Goal: Task Accomplishment & Management: Complete application form

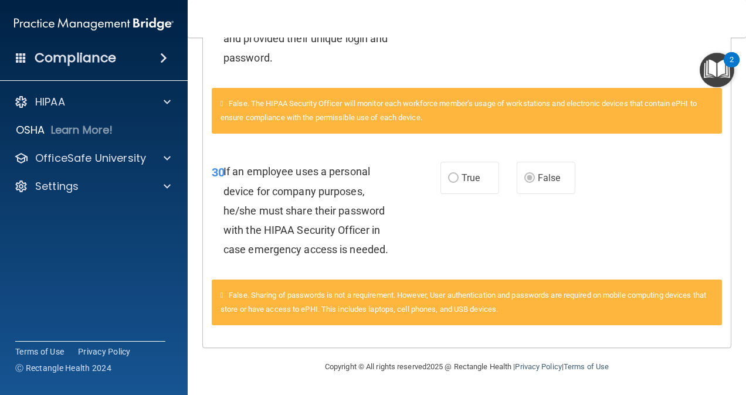
scroll to position [1553, 0]
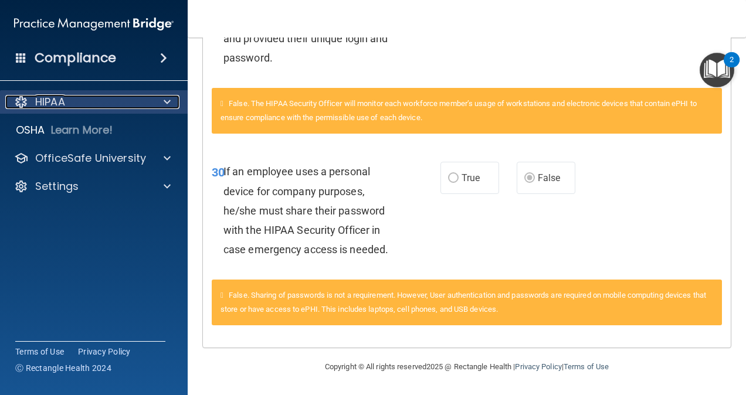
click at [174, 106] on div at bounding box center [165, 102] width 29 height 14
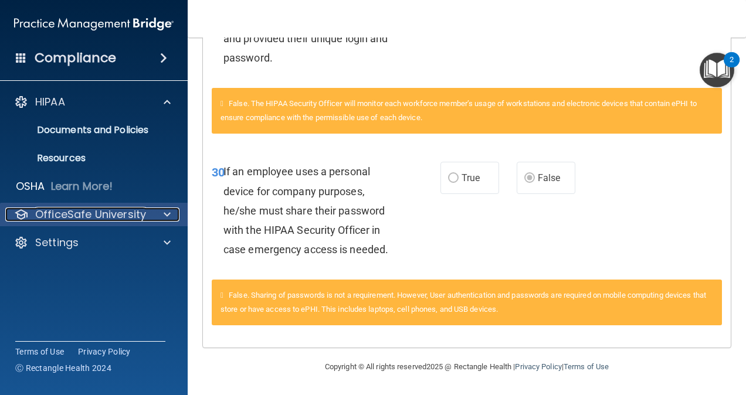
click at [167, 216] on span at bounding box center [167, 215] width 7 height 14
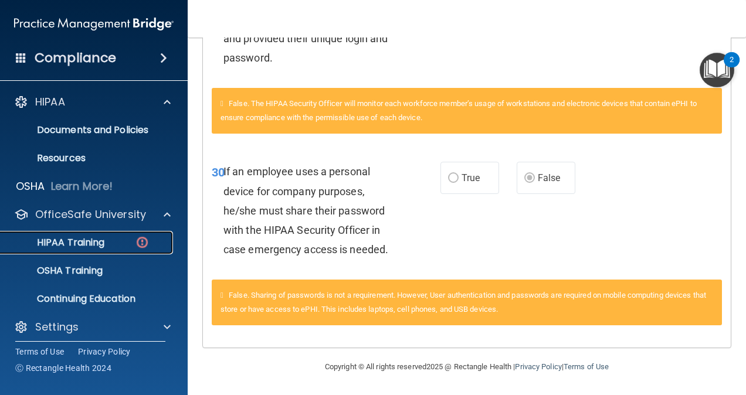
click at [137, 246] on img at bounding box center [142, 242] width 15 height 15
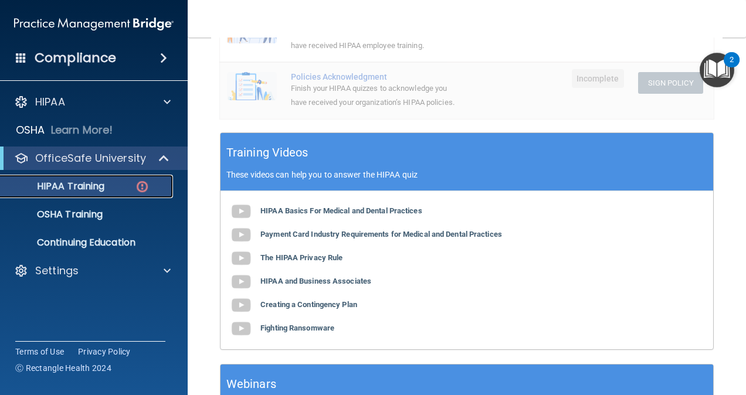
scroll to position [176, 0]
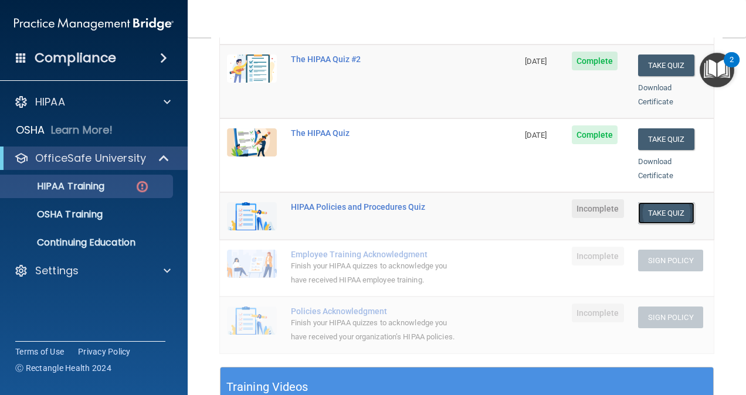
click at [673, 202] on button "Take Quiz" at bounding box center [666, 213] width 56 height 22
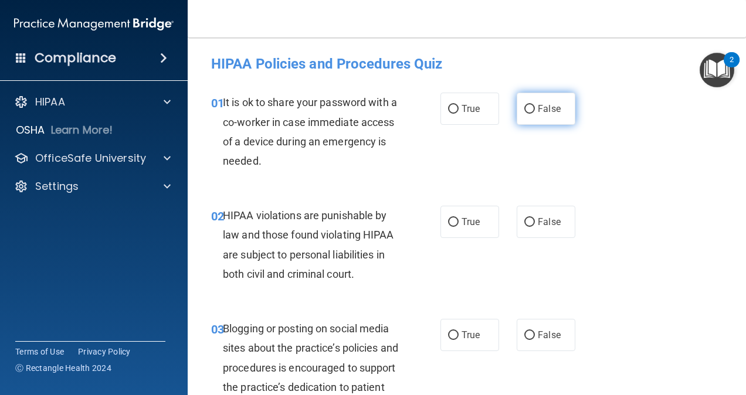
click at [523, 114] on label "False" at bounding box center [546, 109] width 59 height 32
click at [524, 114] on input "False" at bounding box center [529, 109] width 11 height 9
radio input "true"
click at [462, 222] on span "True" at bounding box center [471, 221] width 18 height 11
click at [459, 222] on input "True" at bounding box center [453, 222] width 11 height 9
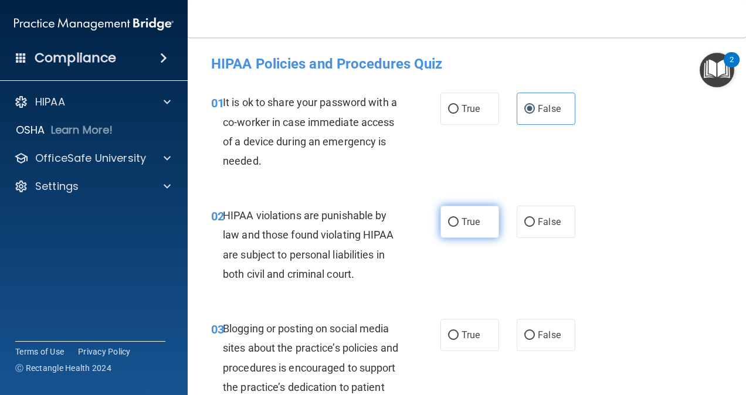
radio input "true"
drag, startPoint x: 742, startPoint y: 63, endPoint x: 734, endPoint y: 91, distance: 28.6
click at [734, 91] on body "Compliance HIPAA Documents and Policies Report an Incident Business Associates …" at bounding box center [373, 197] width 746 height 395
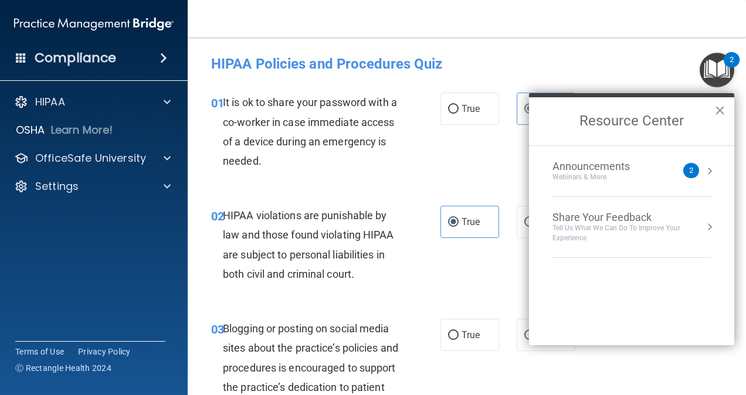
click at [725, 110] on button "×" at bounding box center [719, 110] width 11 height 19
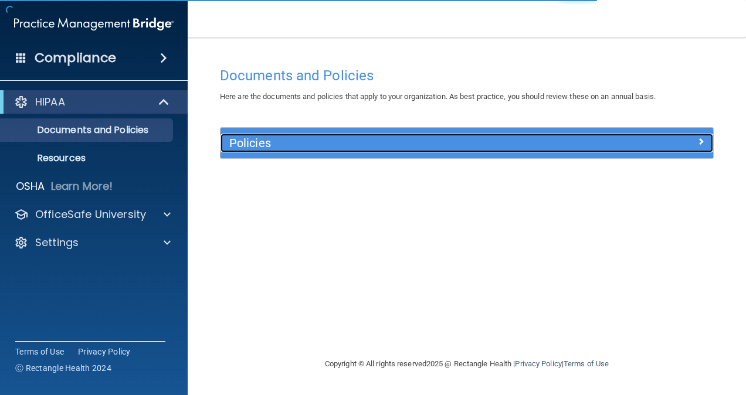
click at [598, 134] on div at bounding box center [651, 141] width 123 height 14
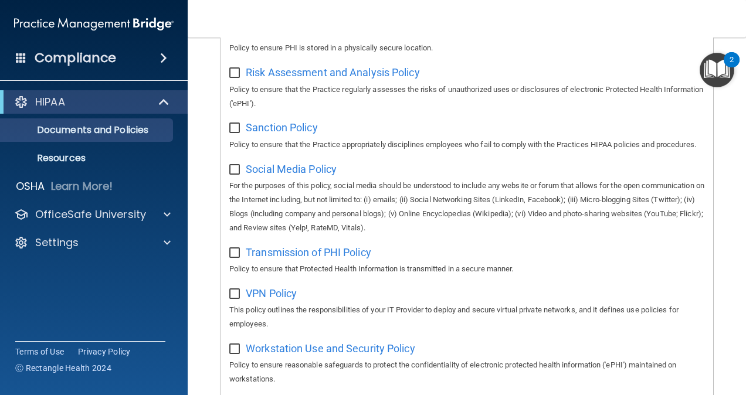
scroll to position [938, 0]
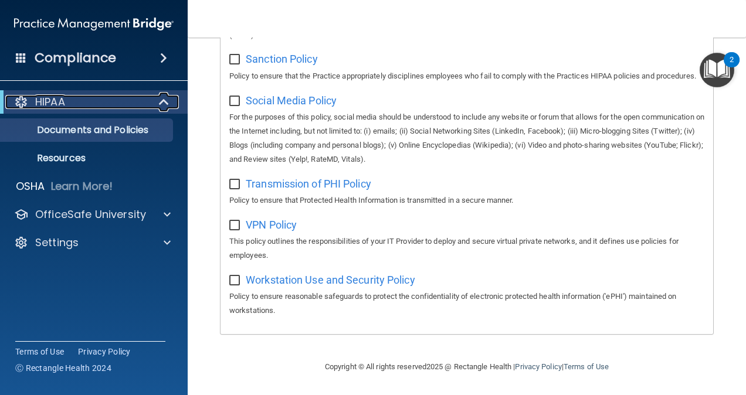
click at [160, 101] on span at bounding box center [165, 102] width 10 height 14
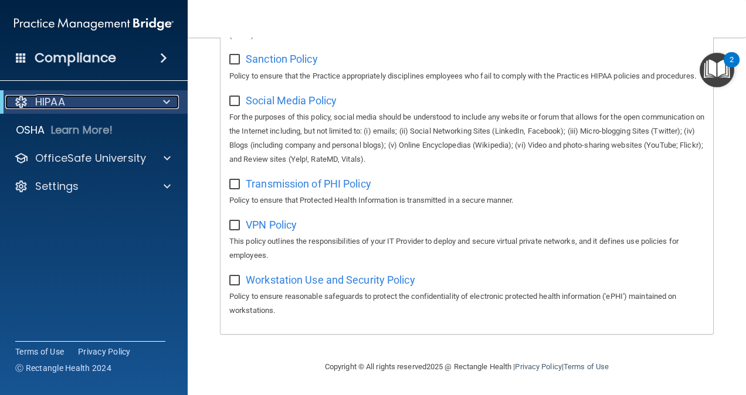
click at [160, 101] on div at bounding box center [164, 102] width 29 height 14
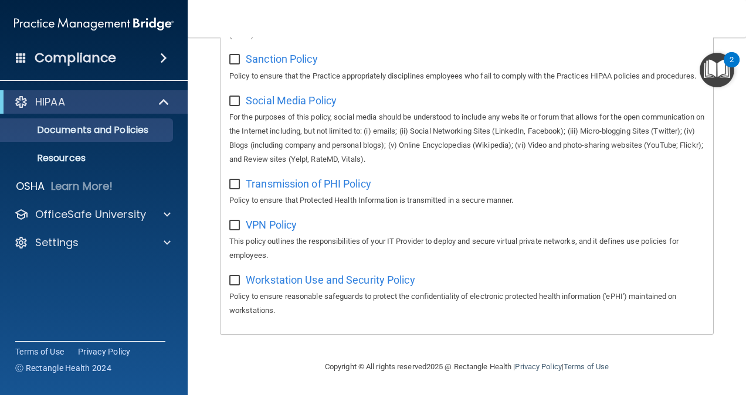
click at [170, 65] on div "Compliance" at bounding box center [94, 58] width 188 height 26
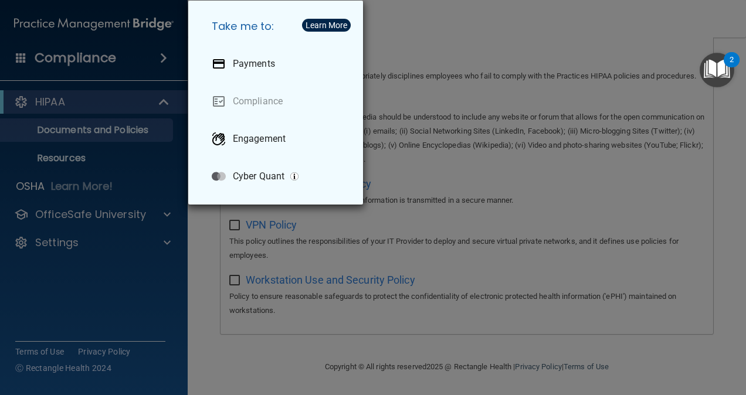
click at [472, 97] on div "Take me to: Payments Compliance Engagement Cyber Quant" at bounding box center [373, 197] width 746 height 395
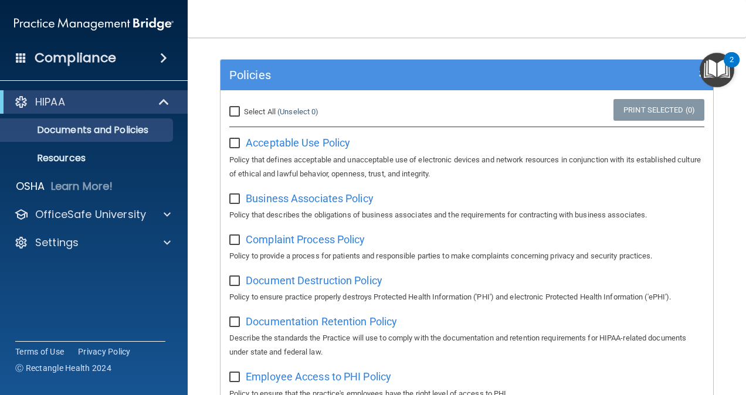
scroll to position [0, 0]
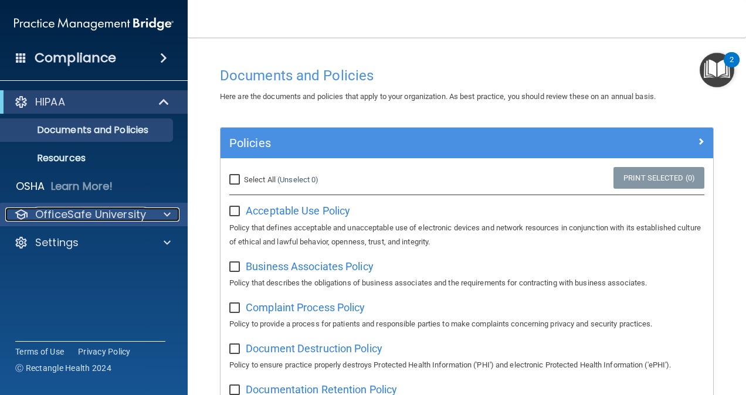
click at [113, 221] on p "OfficeSafe University" at bounding box center [90, 215] width 111 height 14
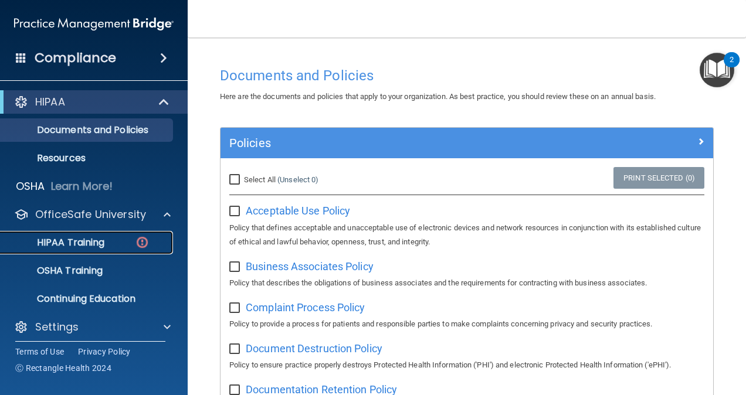
click at [111, 242] on div "HIPAA Training" at bounding box center [88, 243] width 160 height 12
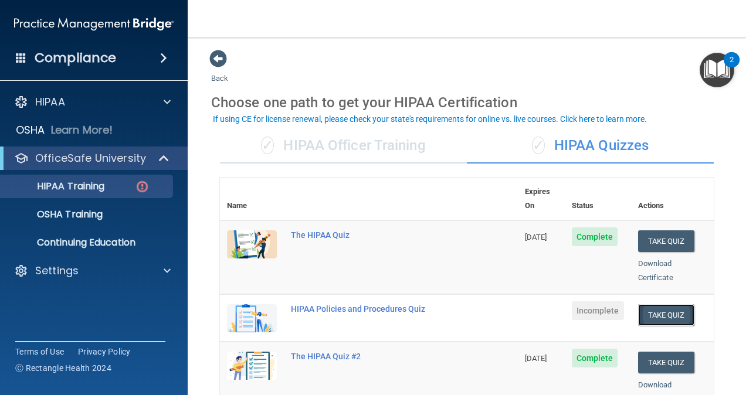
click at [654, 306] on button "Take Quiz" at bounding box center [666, 315] width 56 height 22
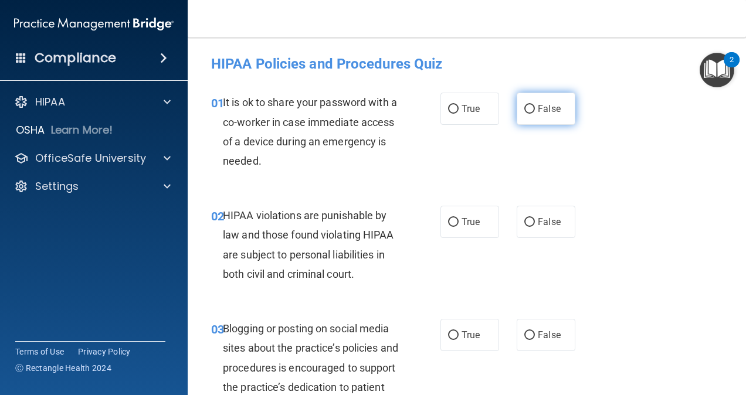
click at [524, 106] on input "False" at bounding box center [529, 109] width 11 height 9
radio input "true"
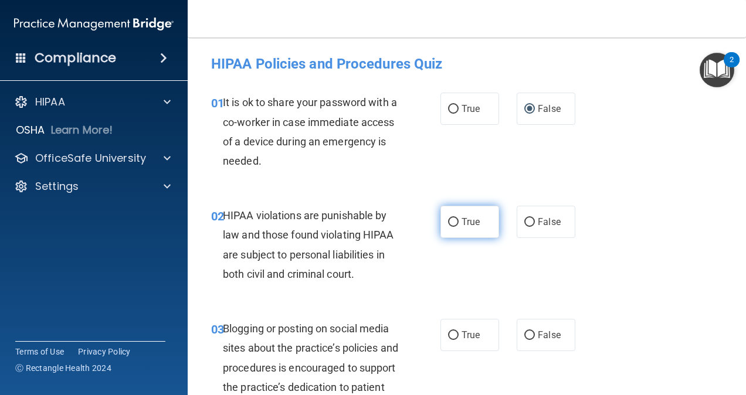
click at [466, 222] on span "True" at bounding box center [471, 221] width 18 height 11
click at [459, 222] on input "True" at bounding box center [453, 222] width 11 height 9
radio input "true"
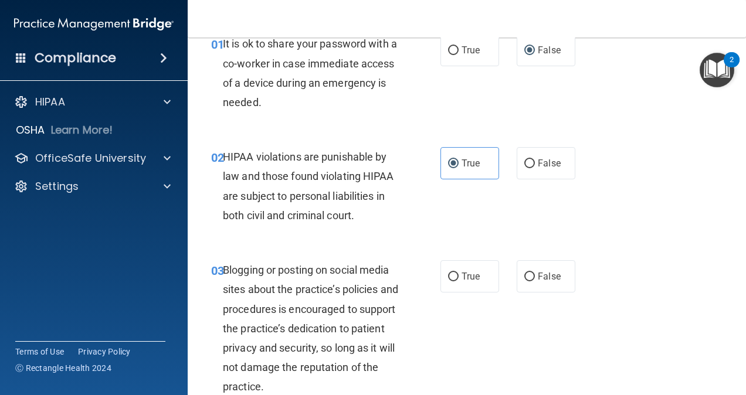
scroll to position [117, 0]
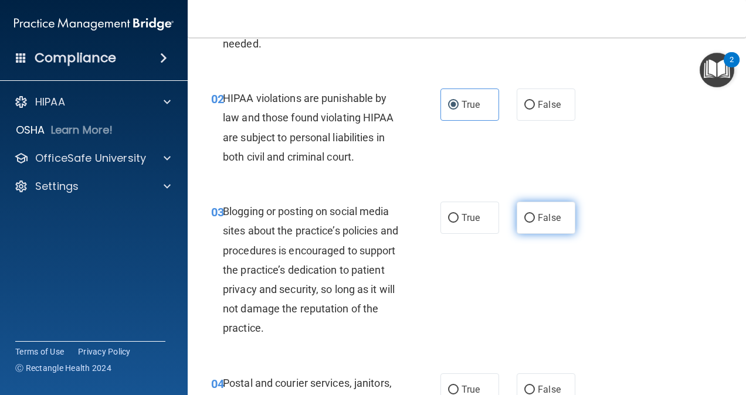
click at [538, 220] on span "False" at bounding box center [549, 217] width 23 height 11
click at [535, 220] on input "False" at bounding box center [529, 218] width 11 height 9
radio input "true"
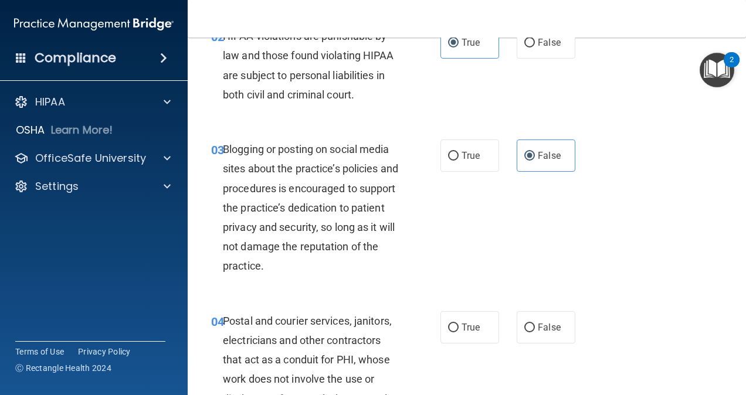
scroll to position [293, 0]
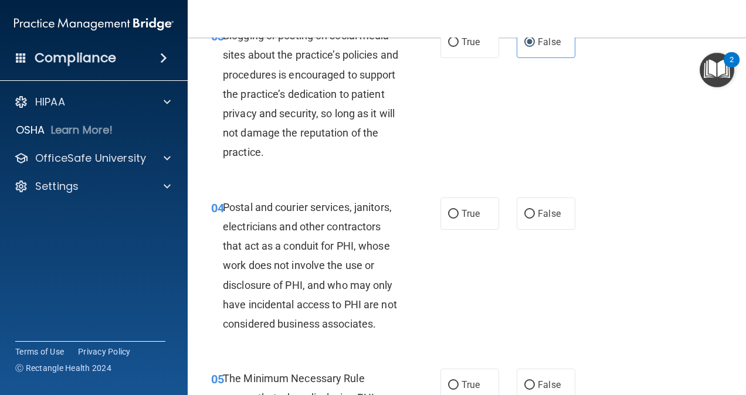
click at [435, 204] on div "04 Postal and courier services, janitors, electricians and other contractors th…" at bounding box center [326, 269] width 265 height 143
click at [462, 210] on span "True" at bounding box center [471, 213] width 18 height 11
click at [458, 210] on input "True" at bounding box center [453, 214] width 11 height 9
radio input "true"
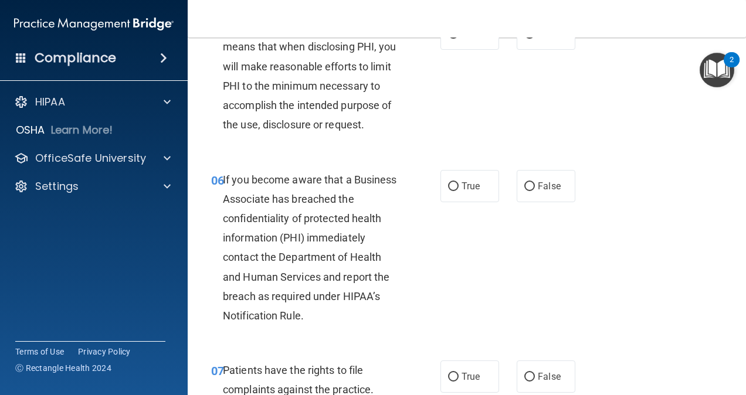
scroll to position [645, 0]
click at [463, 49] on label "True" at bounding box center [469, 33] width 59 height 32
click at [459, 38] on input "True" at bounding box center [453, 33] width 11 height 9
radio input "true"
click at [462, 191] on span "True" at bounding box center [471, 185] width 18 height 11
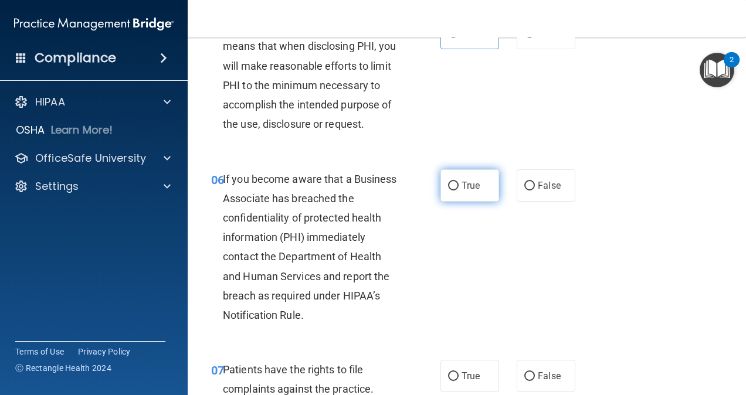
click at [459, 191] on input "True" at bounding box center [453, 186] width 11 height 9
radio input "true"
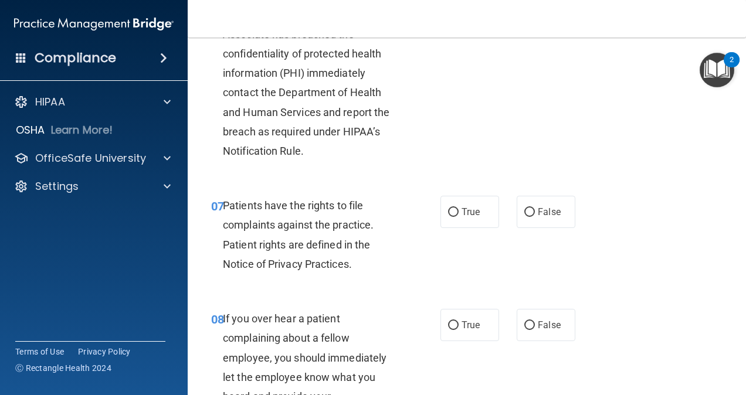
scroll to position [845, 0]
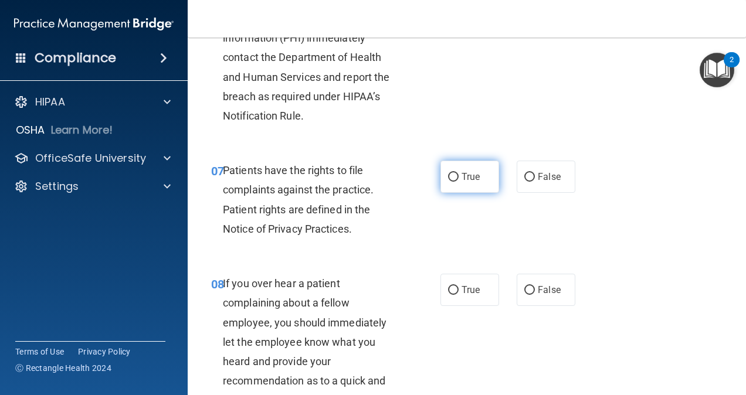
click at [453, 193] on label "True" at bounding box center [469, 177] width 59 height 32
click at [453, 182] on input "True" at bounding box center [453, 177] width 11 height 9
radio input "true"
click at [538, 296] on span "False" at bounding box center [549, 289] width 23 height 11
click at [533, 295] on input "False" at bounding box center [529, 290] width 11 height 9
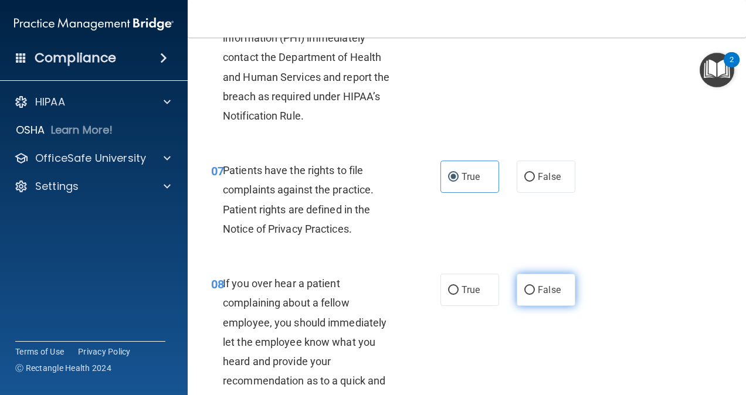
radio input "true"
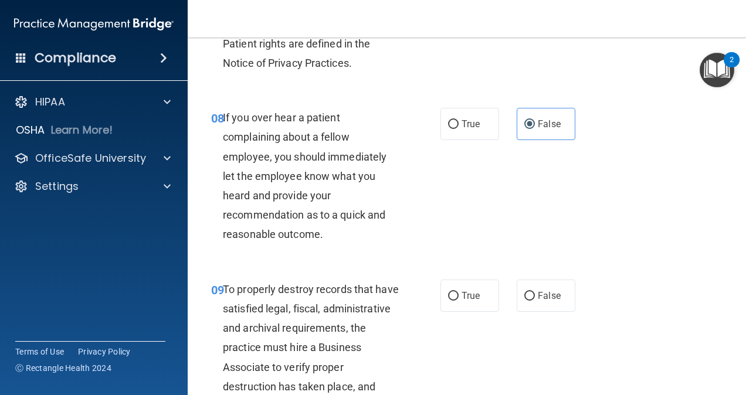
scroll to position [1079, 0]
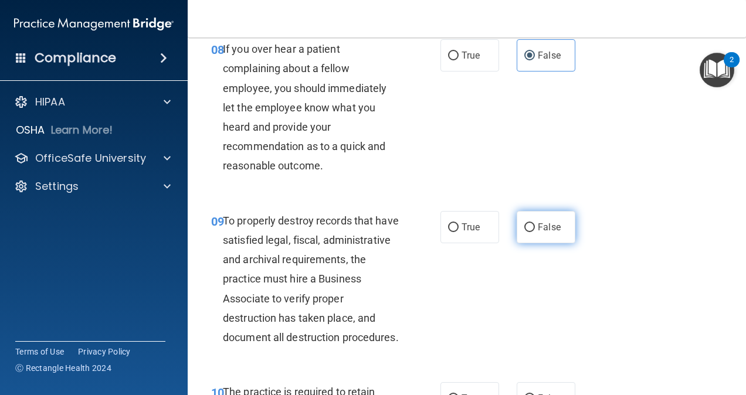
click at [555, 243] on label "False" at bounding box center [546, 227] width 59 height 32
click at [535, 232] on input "False" at bounding box center [529, 227] width 11 height 9
radio input "true"
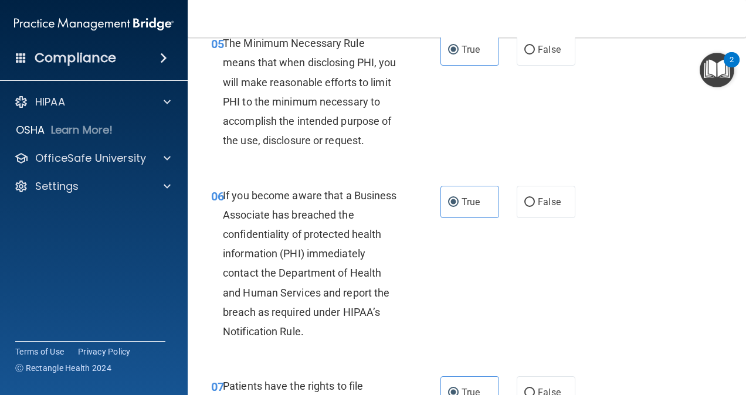
scroll to position [610, 0]
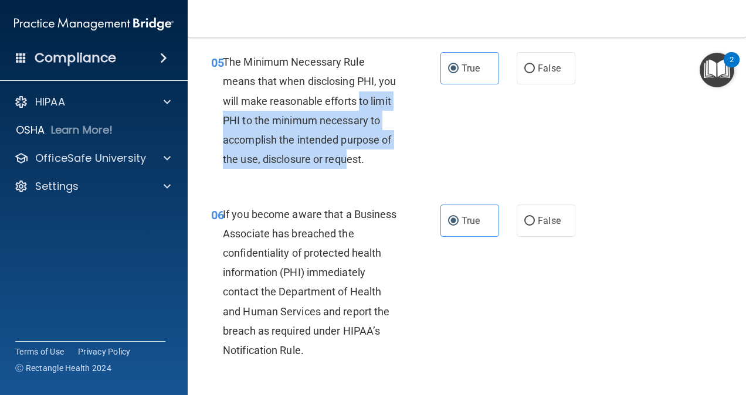
drag, startPoint x: 378, startPoint y: 118, endPoint x: 360, endPoint y: 185, distance: 69.9
click at [360, 169] on div "The Minimum Necessary Rule means that when disclosing PHI, you will make reason…" at bounding box center [315, 110] width 185 height 117
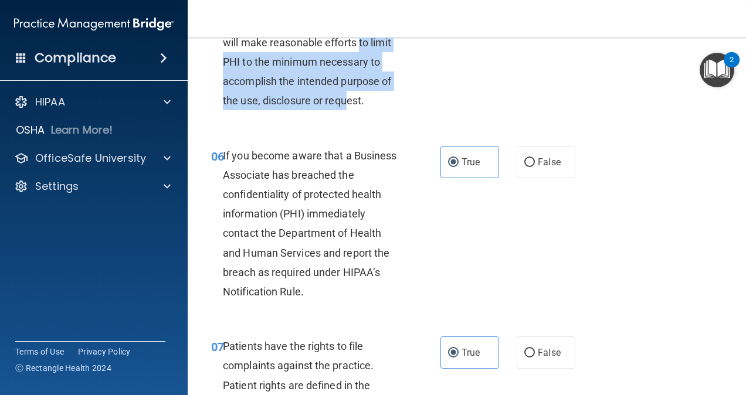
scroll to position [727, 0]
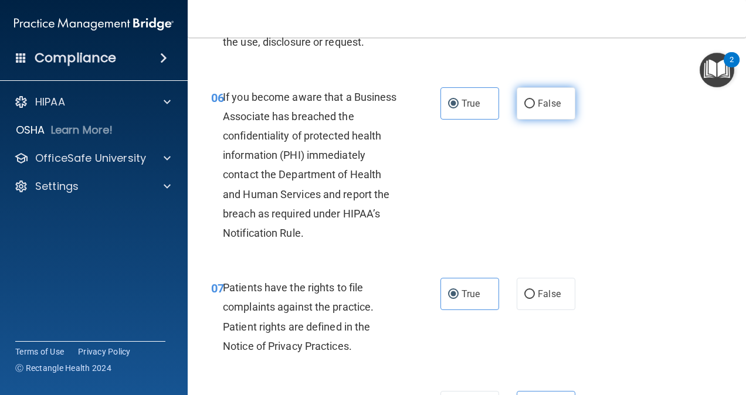
click at [531, 117] on label "False" at bounding box center [546, 103] width 59 height 32
click at [531, 109] on input "False" at bounding box center [529, 104] width 11 height 9
radio input "true"
radio input "false"
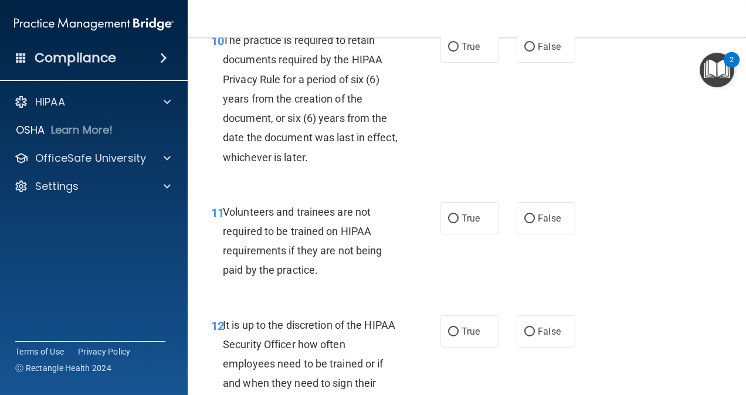
scroll to position [1490, 0]
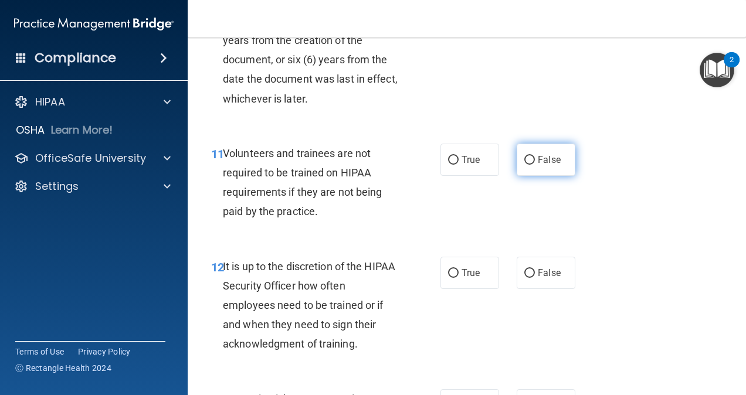
click at [541, 176] on label "False" at bounding box center [546, 160] width 59 height 32
click at [535, 165] on input "False" at bounding box center [529, 160] width 11 height 9
radio input "true"
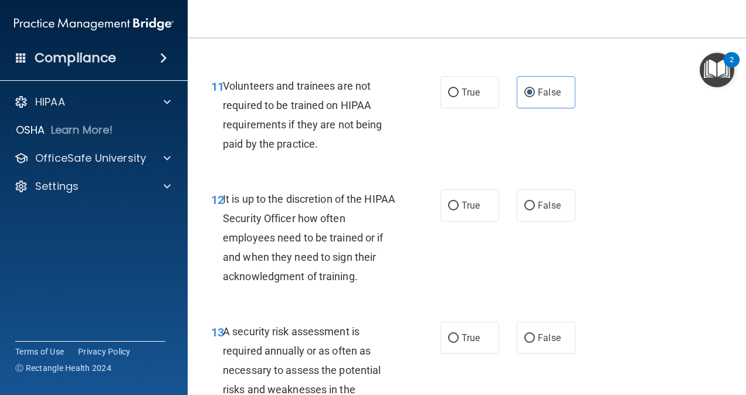
scroll to position [1607, 0]
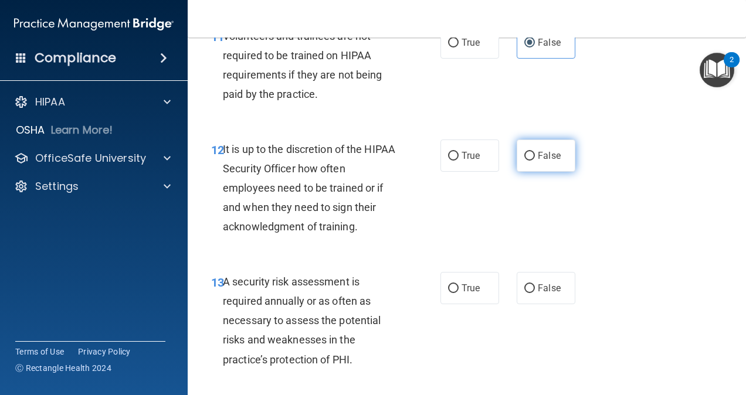
click at [533, 172] on label "False" at bounding box center [546, 156] width 59 height 32
click at [533, 161] on input "False" at bounding box center [529, 156] width 11 height 9
radio input "true"
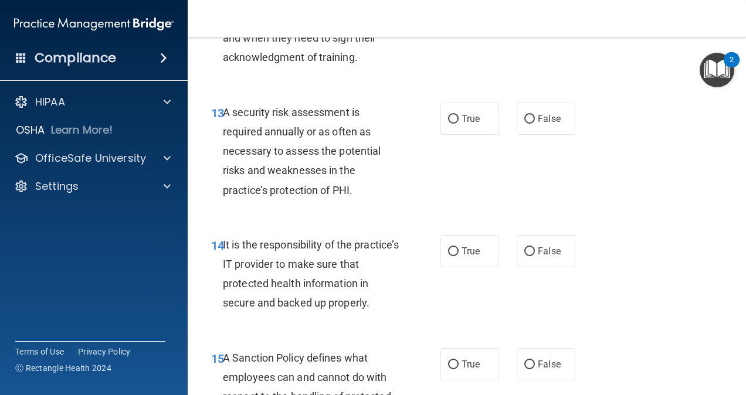
scroll to position [1783, 0]
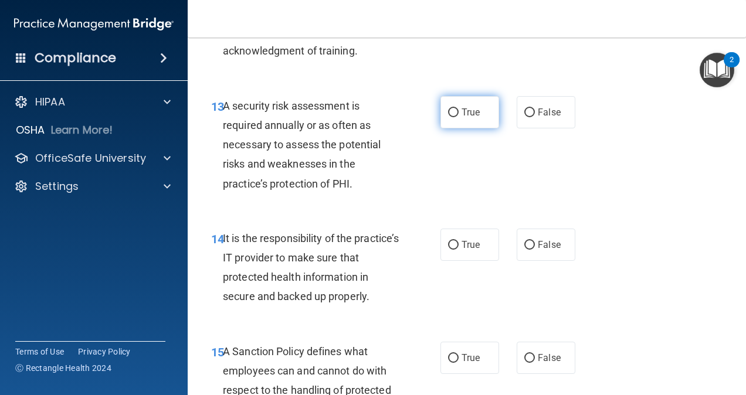
click at [451, 128] on label "True" at bounding box center [469, 112] width 59 height 32
click at [451, 117] on input "True" at bounding box center [453, 113] width 11 height 9
radio input "true"
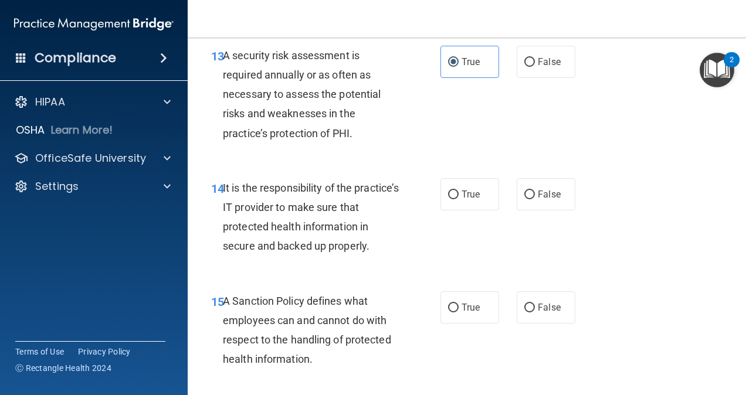
scroll to position [1900, 0]
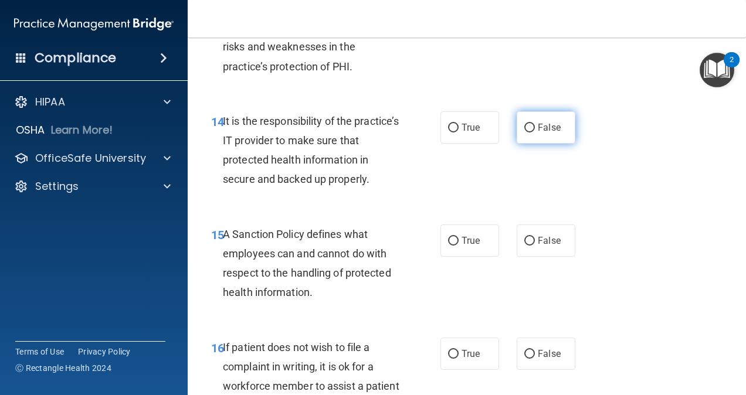
click at [529, 144] on label "False" at bounding box center [546, 127] width 59 height 32
click at [529, 133] on input "False" at bounding box center [529, 128] width 11 height 9
radio input "true"
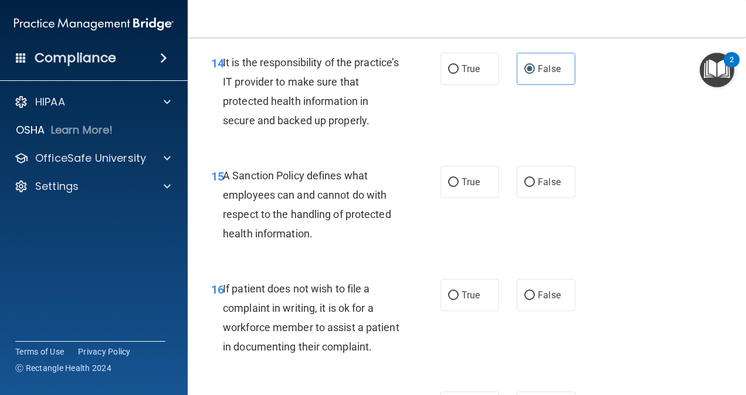
scroll to position [2018, 0]
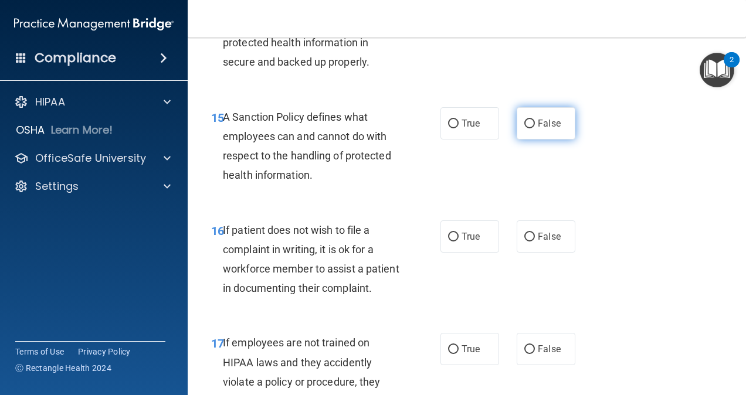
click at [528, 140] on label "False" at bounding box center [546, 123] width 59 height 32
click at [528, 128] on input "False" at bounding box center [529, 124] width 11 height 9
radio input "true"
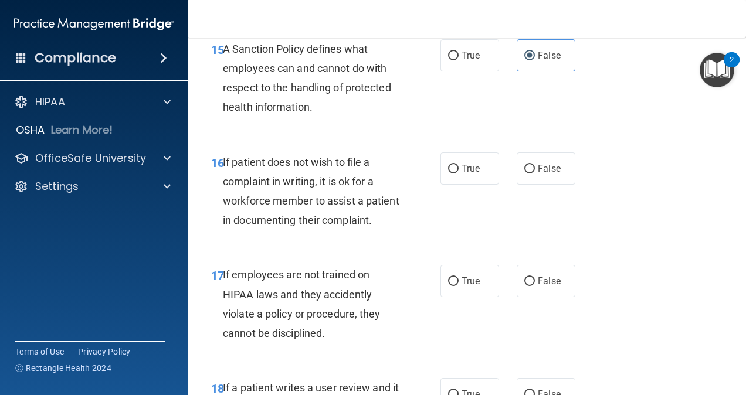
scroll to position [2135, 0]
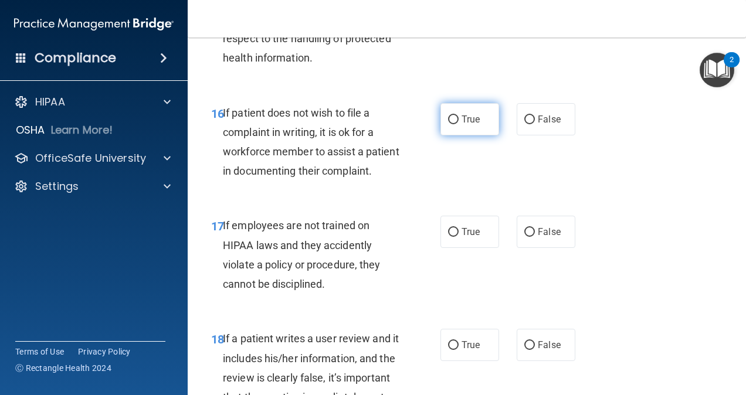
click at [471, 125] on span "True" at bounding box center [471, 119] width 18 height 11
click at [459, 124] on input "True" at bounding box center [453, 120] width 11 height 9
radio input "true"
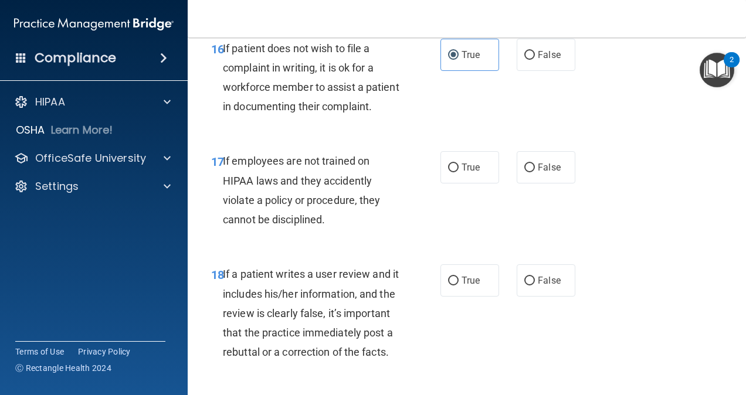
scroll to position [2252, 0]
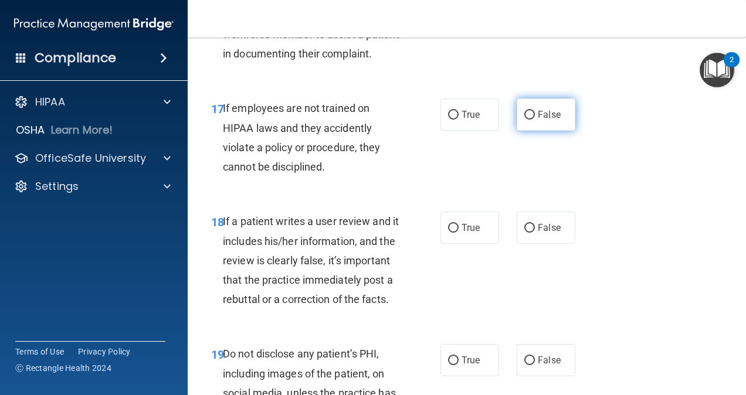
click at [529, 120] on input "False" at bounding box center [529, 115] width 11 height 9
radio input "true"
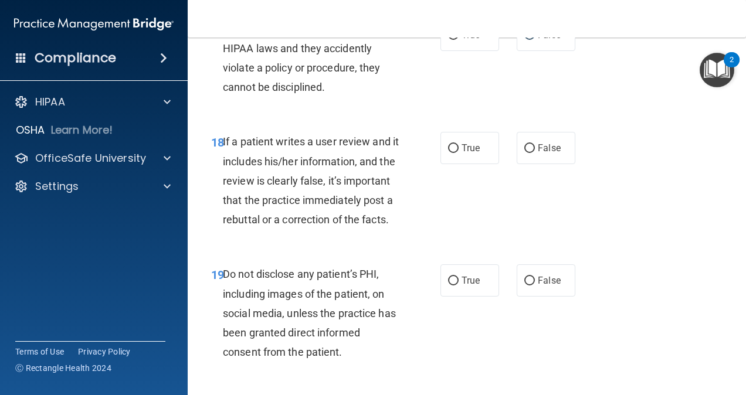
scroll to position [2370, 0]
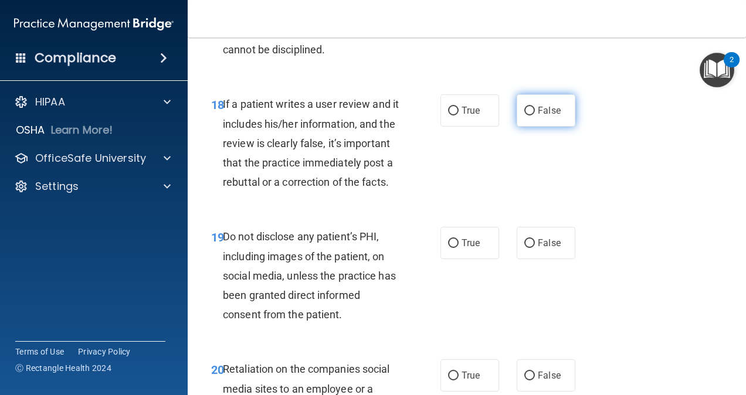
click at [538, 127] on label "False" at bounding box center [546, 110] width 59 height 32
click at [535, 116] on input "False" at bounding box center [529, 111] width 11 height 9
radio input "true"
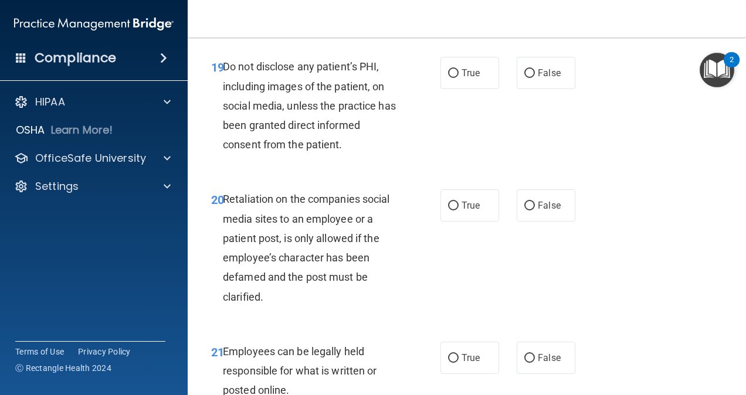
scroll to position [2546, 0]
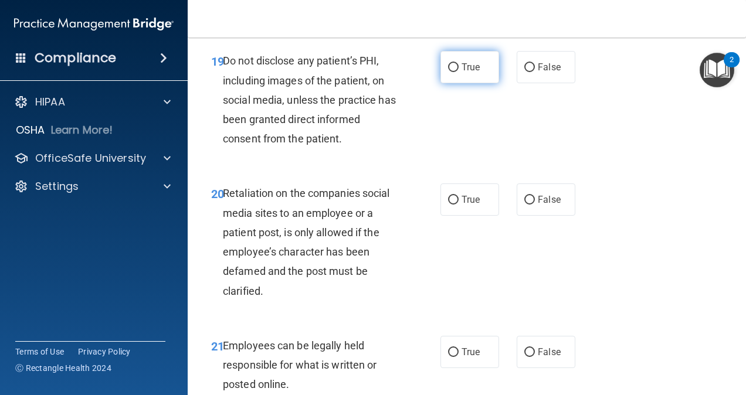
click at [483, 83] on label "True" at bounding box center [469, 67] width 59 height 32
click at [459, 72] on input "True" at bounding box center [453, 67] width 11 height 9
radio input "true"
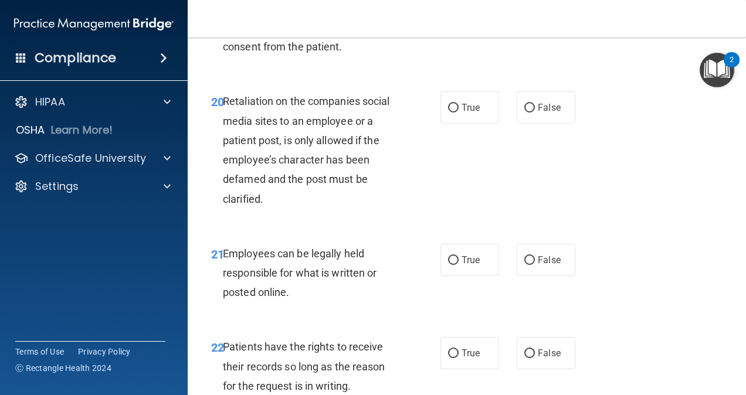
scroll to position [2663, 0]
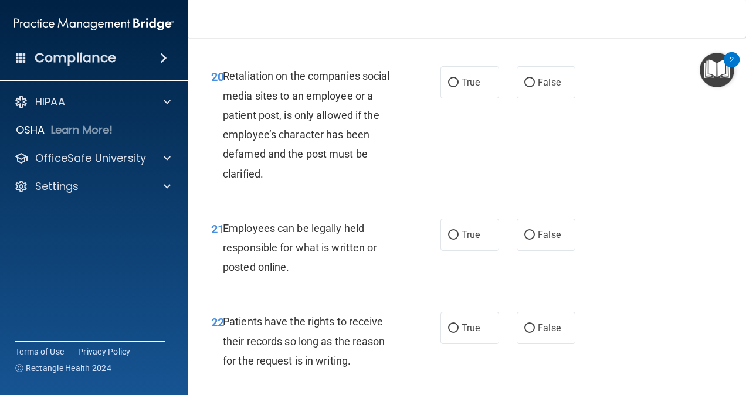
click at [521, 202] on div "20 Retaliation on the companies social media sites to an employee or a patient …" at bounding box center [466, 128] width 529 height 152
click at [524, 99] on label "False" at bounding box center [546, 82] width 59 height 32
click at [524, 87] on input "False" at bounding box center [529, 83] width 11 height 9
radio input "true"
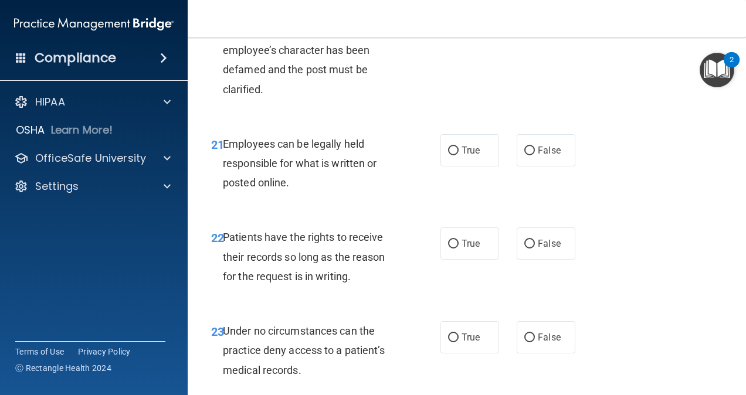
scroll to position [2780, 0]
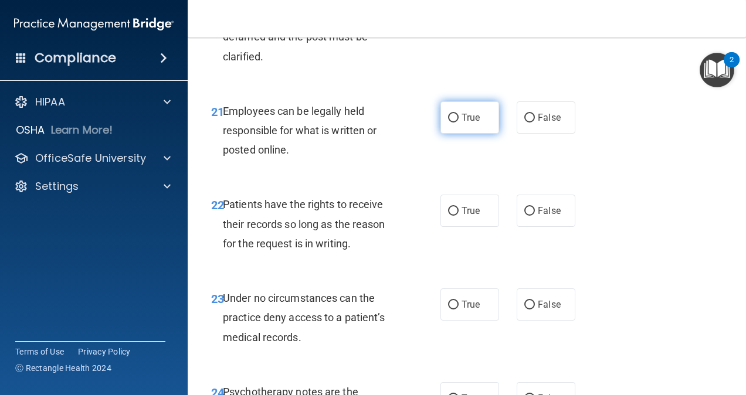
click at [470, 123] on span "True" at bounding box center [471, 117] width 18 height 11
click at [459, 123] on input "True" at bounding box center [453, 118] width 11 height 9
radio input "true"
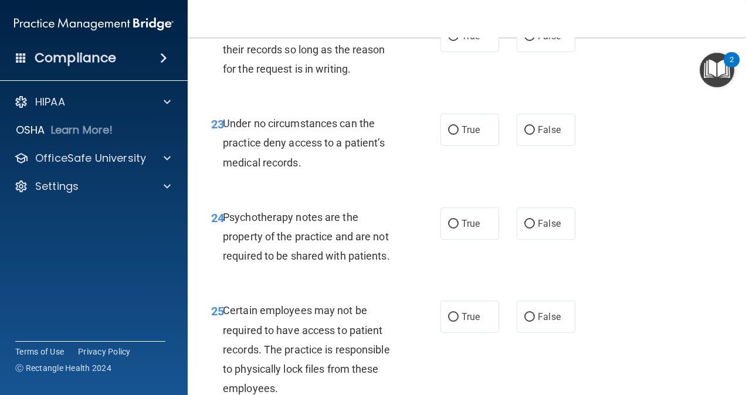
scroll to position [2956, 0]
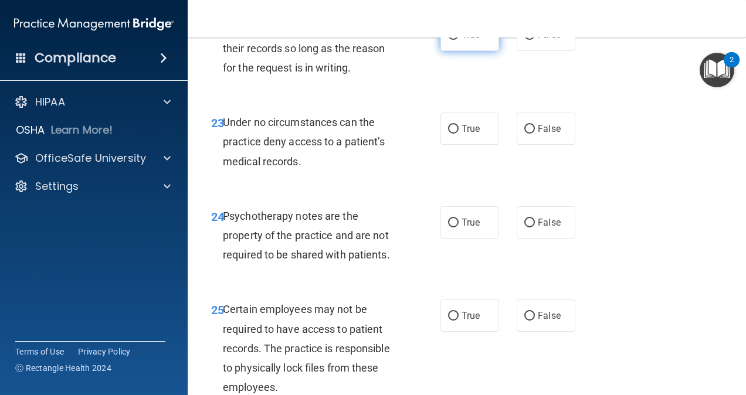
click at [462, 40] on span "True" at bounding box center [471, 34] width 18 height 11
click at [459, 40] on input "True" at bounding box center [453, 35] width 11 height 9
radio input "true"
click at [543, 134] on span "False" at bounding box center [549, 128] width 23 height 11
click at [535, 134] on input "False" at bounding box center [529, 129] width 11 height 9
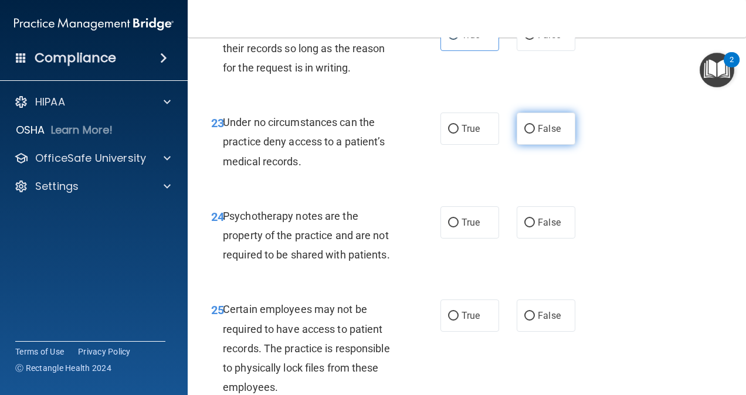
radio input "true"
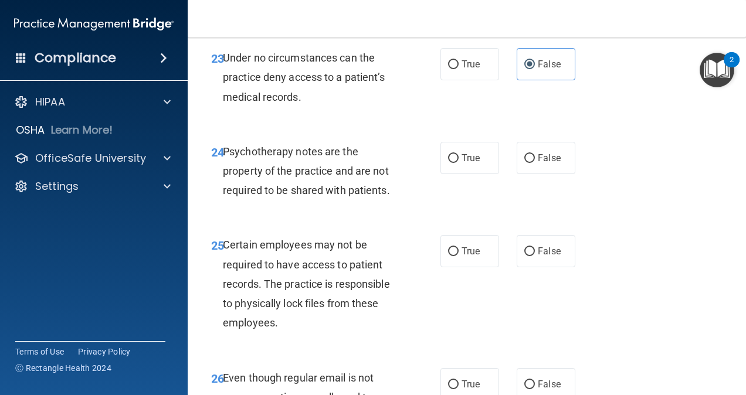
scroll to position [3074, 0]
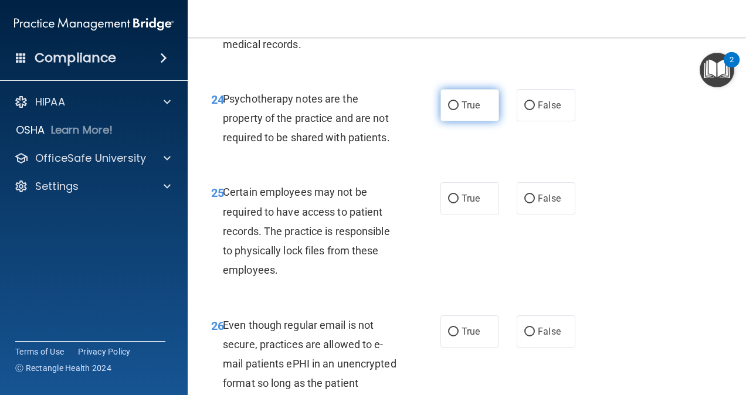
click at [470, 111] on span "True" at bounding box center [471, 105] width 18 height 11
click at [459, 110] on input "True" at bounding box center [453, 105] width 11 height 9
radio input "true"
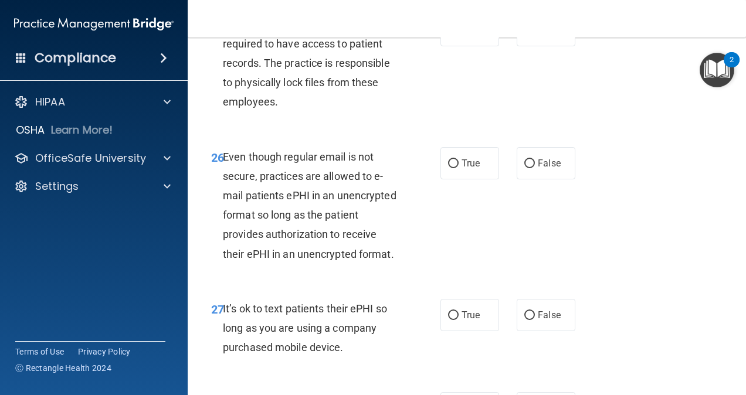
scroll to position [3249, 0]
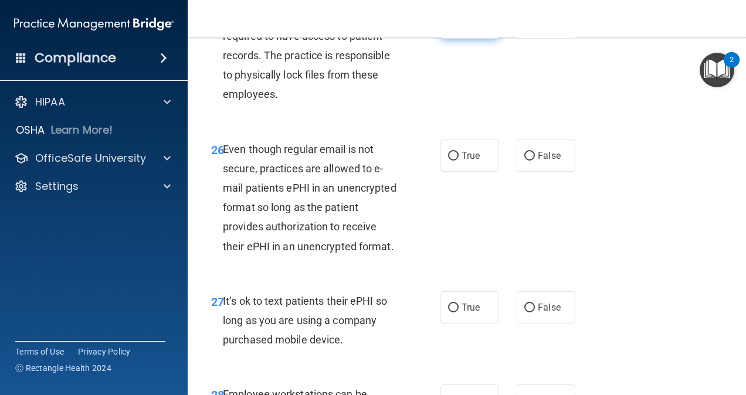
click at [463, 39] on label "True" at bounding box center [469, 22] width 59 height 32
click at [459, 28] on input "True" at bounding box center [453, 23] width 11 height 9
radio input "true"
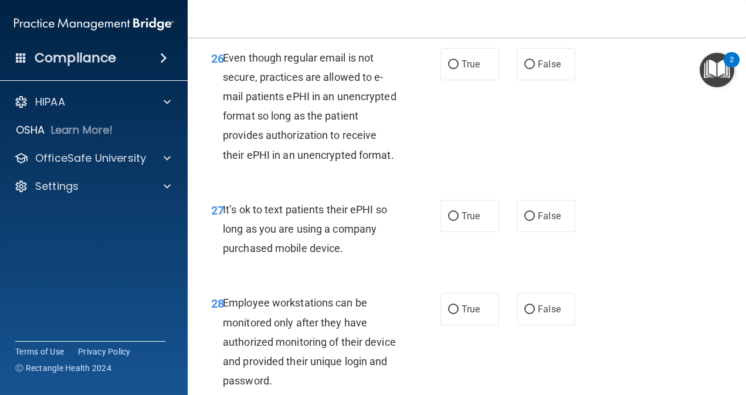
scroll to position [3367, 0]
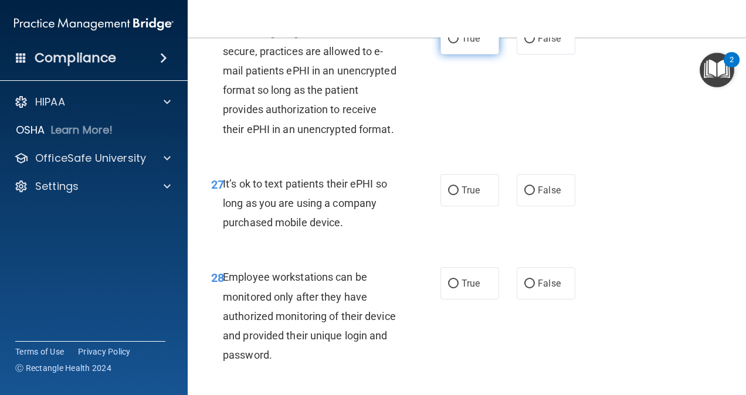
click at [473, 44] on span "True" at bounding box center [471, 38] width 18 height 11
click at [459, 43] on input "True" at bounding box center [453, 39] width 11 height 9
radio input "true"
click at [462, 206] on label "True" at bounding box center [469, 190] width 59 height 32
click at [459, 195] on input "True" at bounding box center [453, 191] width 11 height 9
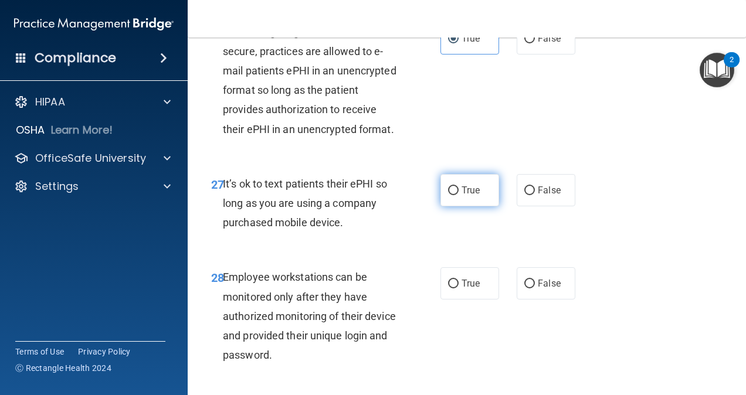
radio input "true"
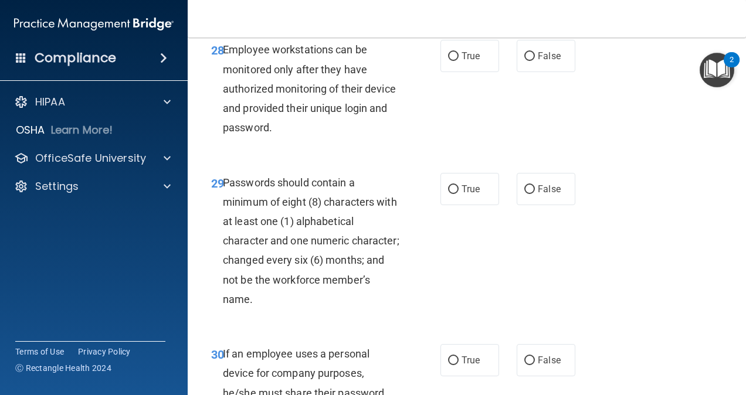
scroll to position [3601, 0]
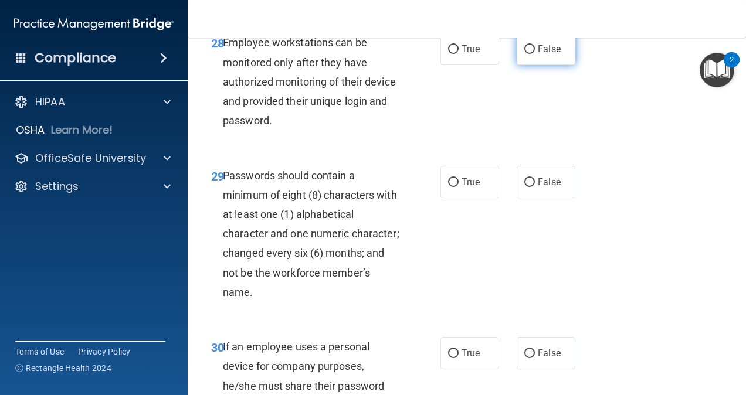
click at [541, 65] on label "False" at bounding box center [546, 49] width 59 height 32
click at [535, 54] on input "False" at bounding box center [529, 49] width 11 height 9
radio input "true"
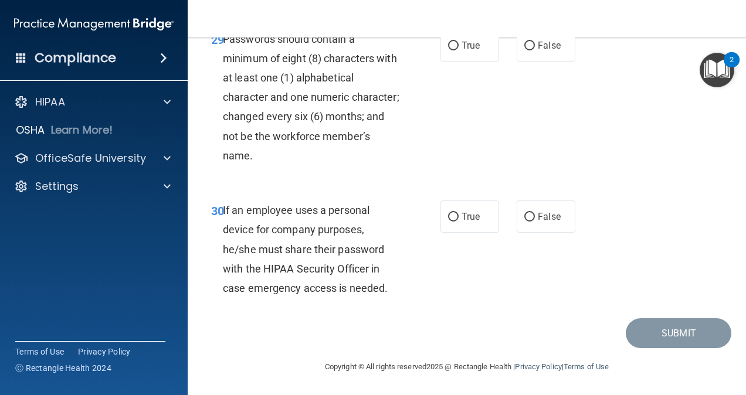
scroll to position [3777, 0]
click at [453, 62] on label "True" at bounding box center [469, 45] width 59 height 32
click at [453, 50] on input "True" at bounding box center [453, 46] width 11 height 9
radio input "true"
click at [462, 222] on span "True" at bounding box center [471, 216] width 18 height 11
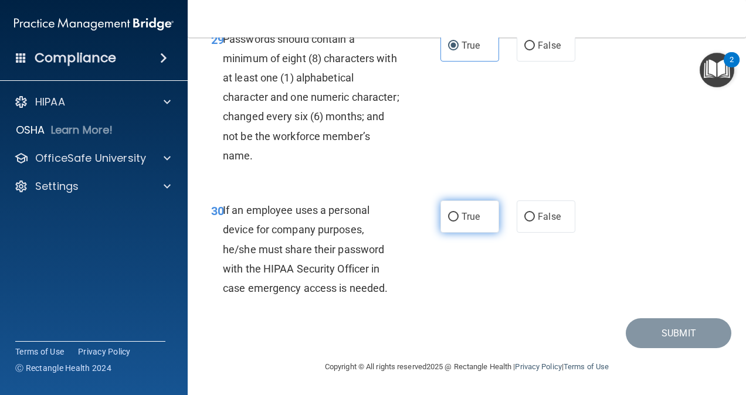
click at [459, 222] on input "True" at bounding box center [453, 217] width 11 height 9
radio input "true"
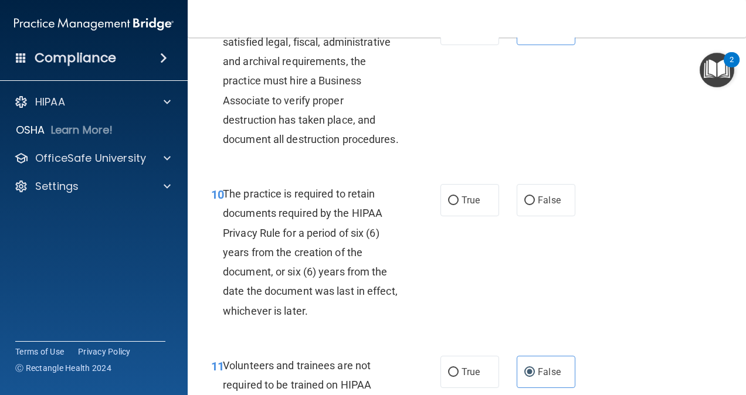
scroll to position [1274, 0]
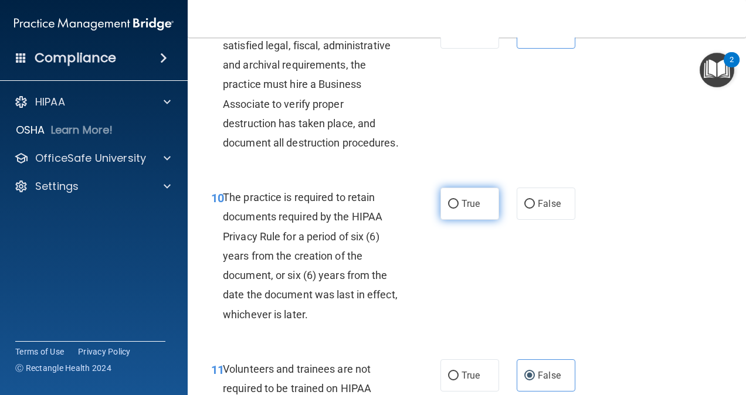
click at [474, 209] on span "True" at bounding box center [471, 203] width 18 height 11
click at [459, 209] on input "True" at bounding box center [453, 204] width 11 height 9
radio input "true"
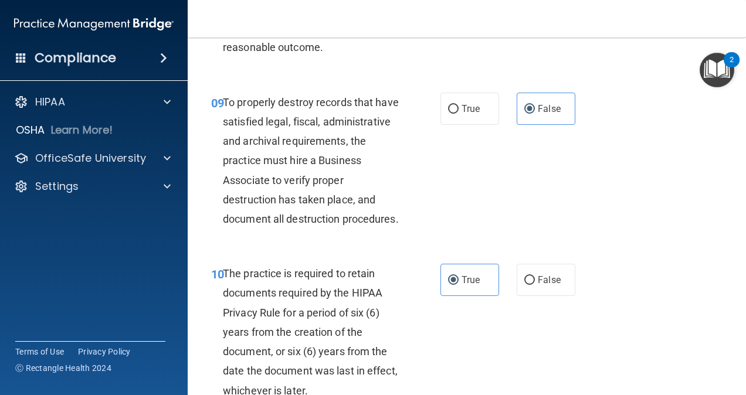
scroll to position [981, 0]
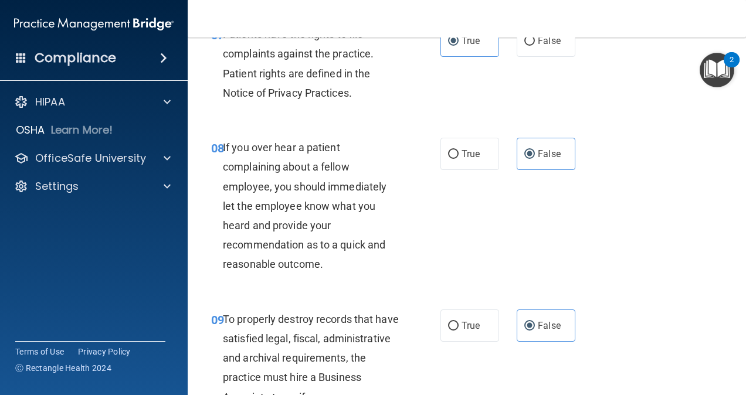
click at [736, 201] on main "- HIPAA Policies and Procedures Quiz This quiz doesn’t expire until . Are you s…" at bounding box center [467, 217] width 558 height 358
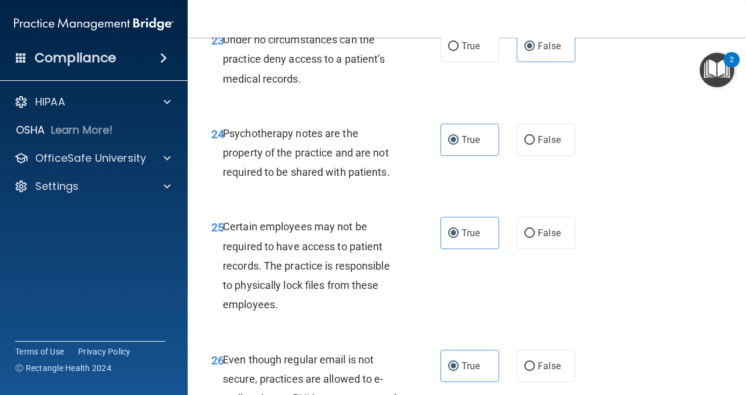
scroll to position [3855, 0]
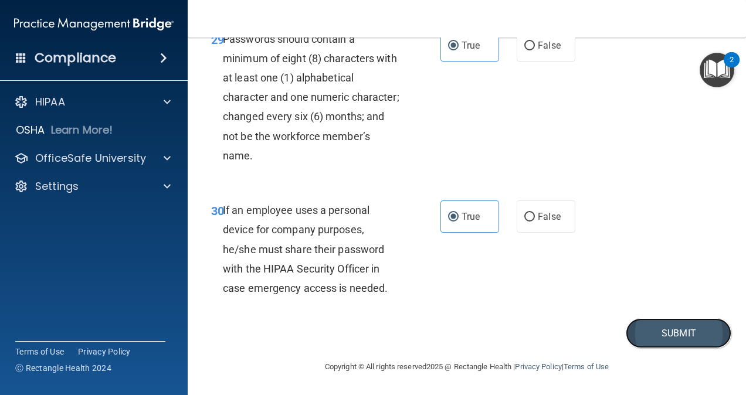
click at [670, 332] on button "Submit" at bounding box center [679, 333] width 106 height 30
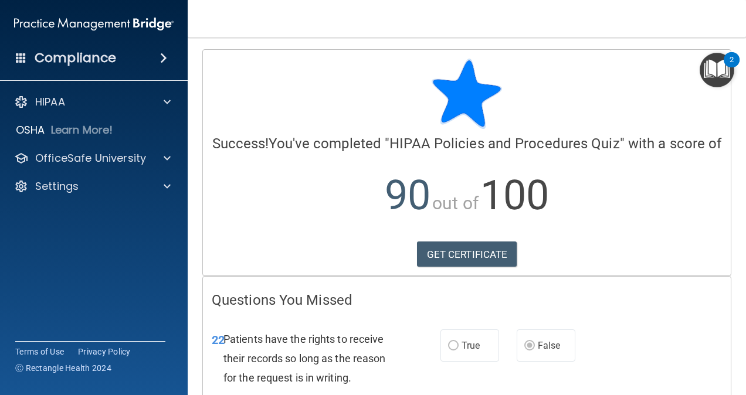
click at [737, 228] on main "Calculating your score.... Success! You've completed " HIPAA Policies and Proce…" at bounding box center [467, 217] width 558 height 358
click at [467, 267] on link "GET CERTIFICATE" at bounding box center [467, 255] width 100 height 26
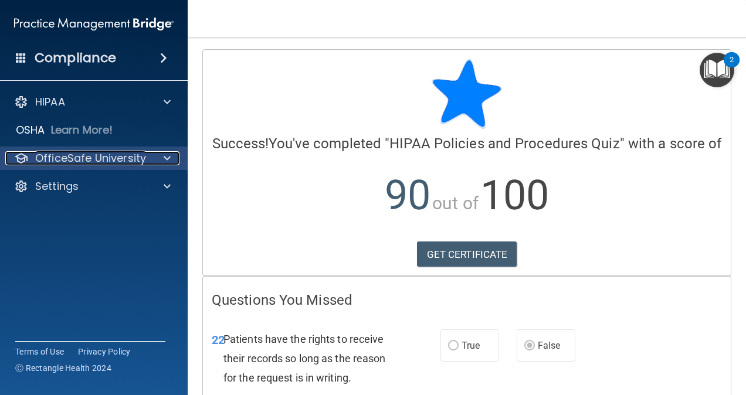
click at [131, 158] on p "OfficeSafe University" at bounding box center [90, 158] width 111 height 14
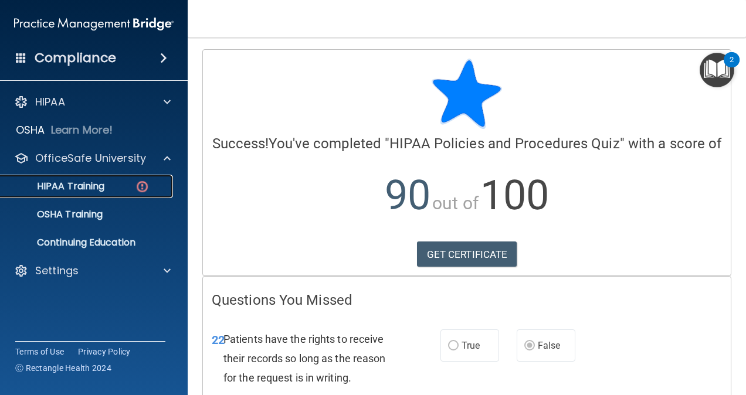
click at [122, 182] on div "HIPAA Training" at bounding box center [88, 187] width 160 height 12
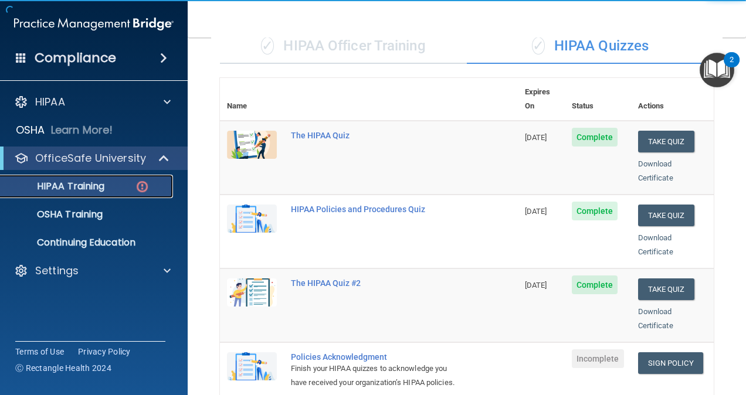
scroll to position [235, 0]
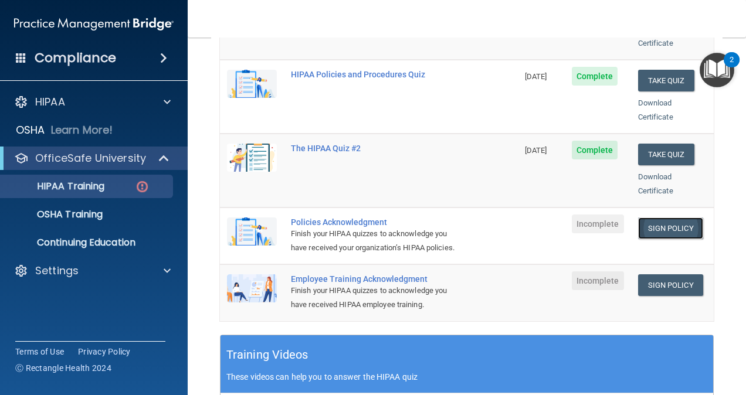
click at [674, 218] on link "Sign Policy" at bounding box center [670, 229] width 65 height 22
click at [490, 317] on td "Employee Training Acknowledgment Finish your HIPAA quizzes to acknowledge you h…" at bounding box center [401, 293] width 234 height 56
click at [665, 218] on link "Sign Policy" at bounding box center [670, 229] width 65 height 22
click at [674, 289] on link "Sign Policy" at bounding box center [670, 286] width 65 height 22
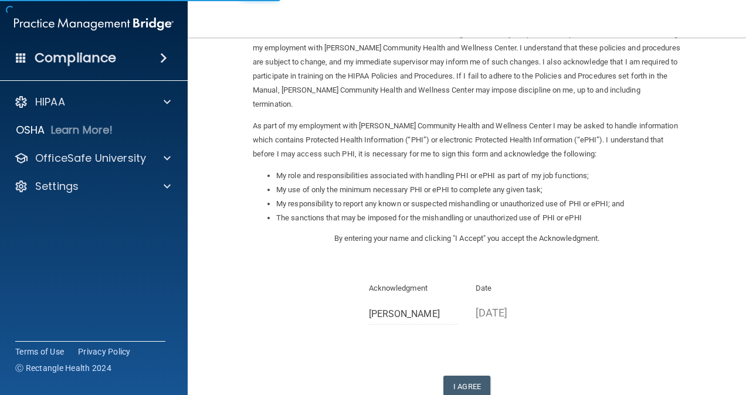
scroll to position [156, 0]
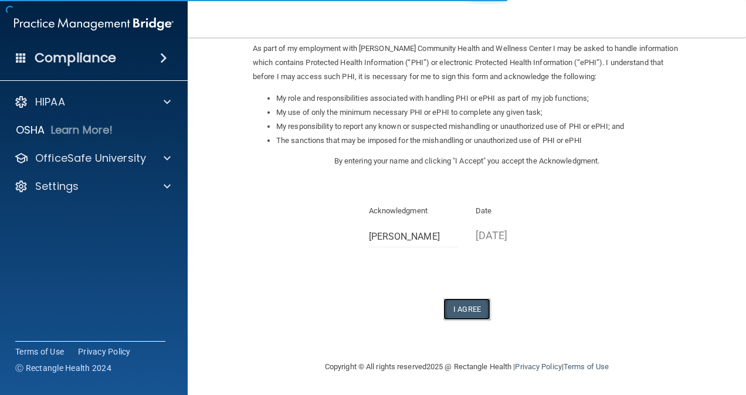
click at [457, 306] on button "I Agree" at bounding box center [466, 310] width 47 height 22
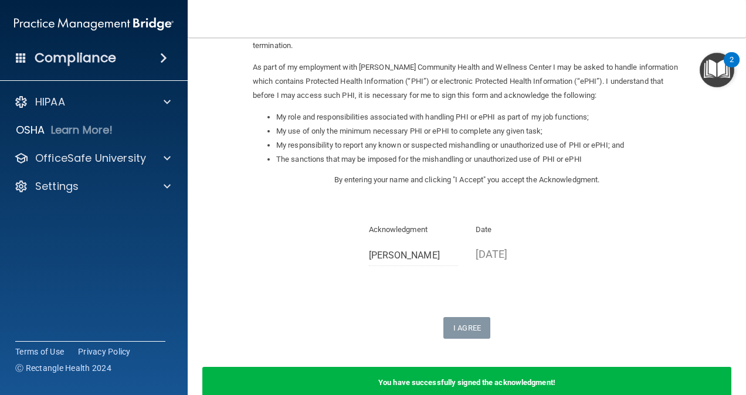
scroll to position [202, 0]
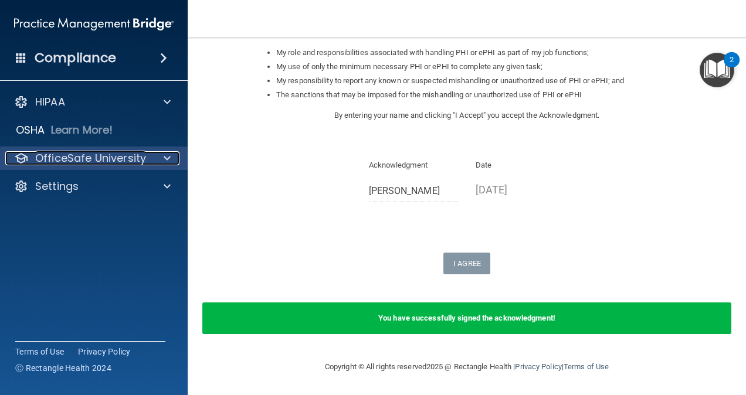
click at [154, 158] on div at bounding box center [165, 158] width 29 height 14
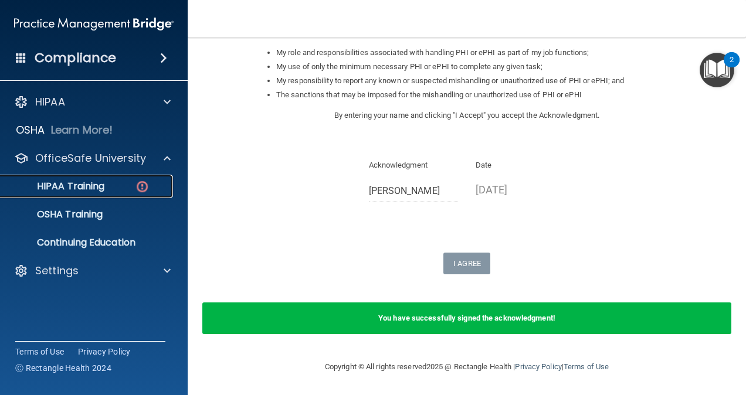
click at [132, 192] on div "HIPAA Training" at bounding box center [88, 187] width 160 height 12
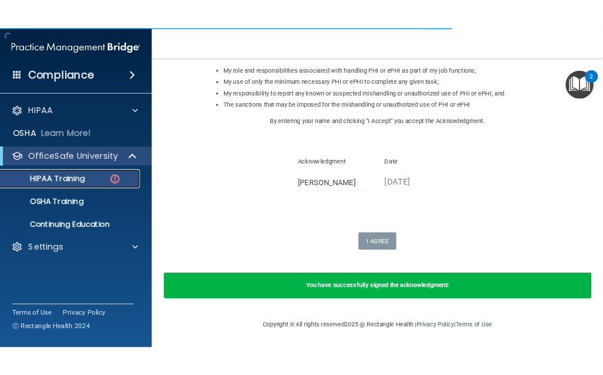
scroll to position [536, 0]
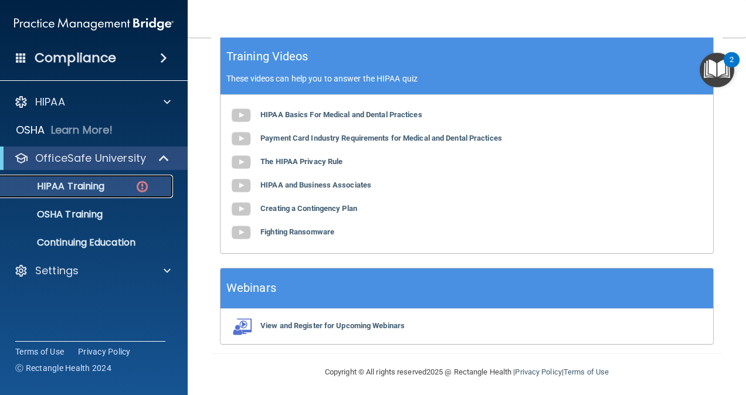
click at [161, 189] on div "HIPAA Training" at bounding box center [88, 187] width 160 height 12
click at [137, 188] on img at bounding box center [142, 186] width 15 height 15
click at [140, 187] on img at bounding box center [142, 186] width 15 height 15
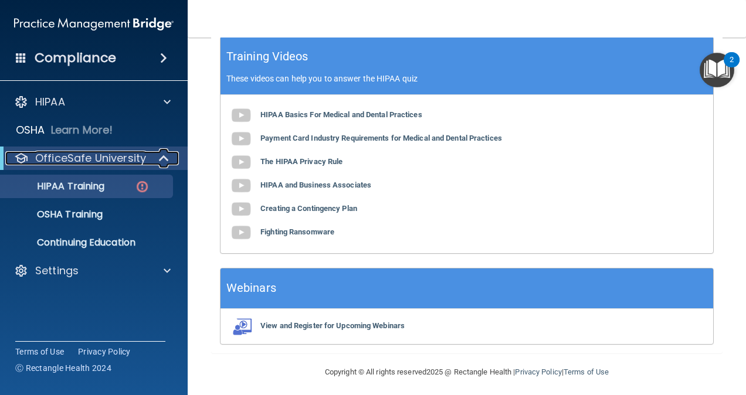
click at [157, 161] on div at bounding box center [164, 158] width 29 height 14
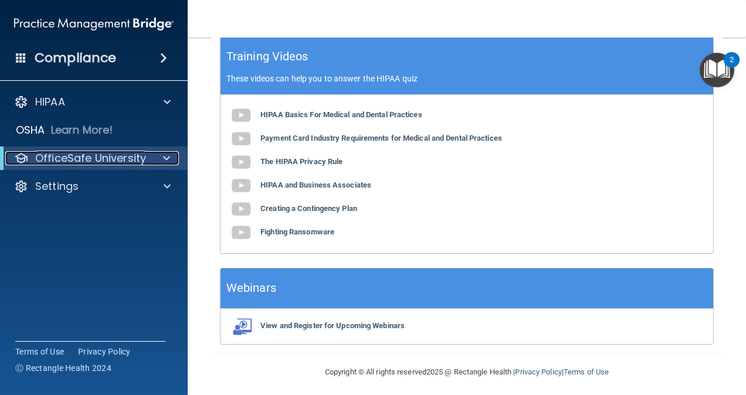
click at [160, 158] on div at bounding box center [164, 158] width 29 height 14
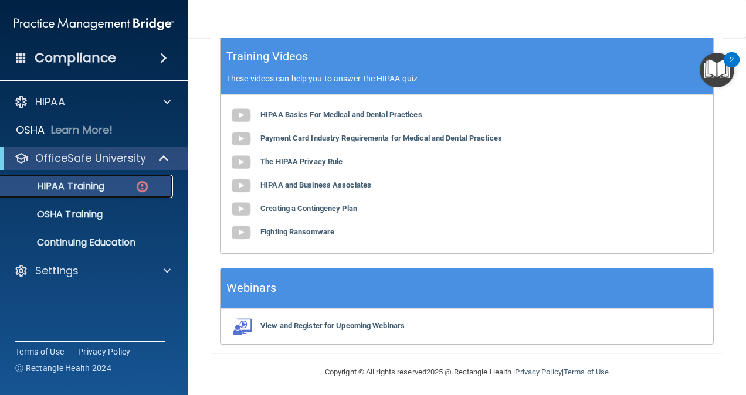
click at [137, 184] on img at bounding box center [142, 186] width 15 height 15
click at [141, 184] on img at bounding box center [142, 186] width 15 height 15
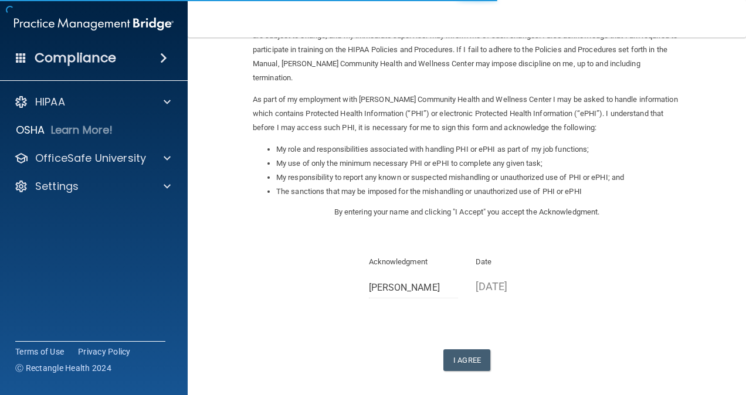
scroll to position [156, 0]
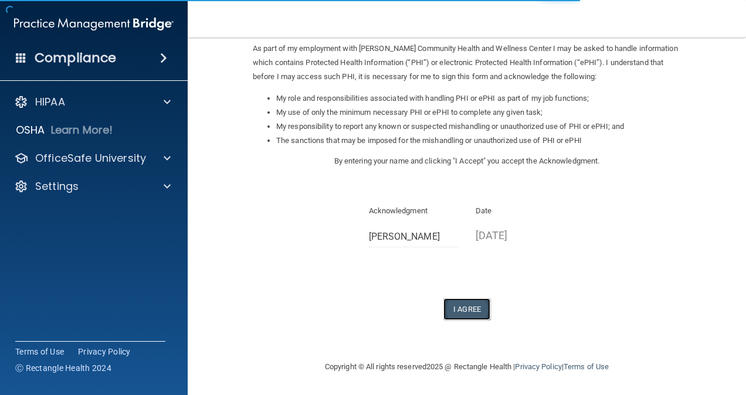
click at [456, 304] on button "I Agree" at bounding box center [466, 310] width 47 height 22
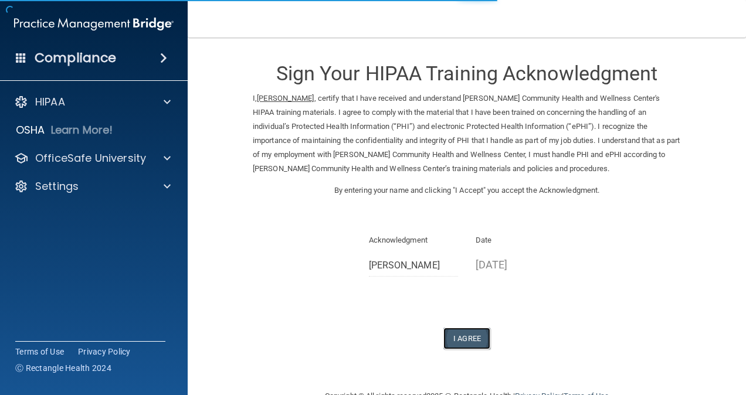
click at [476, 337] on button "I Agree" at bounding box center [466, 339] width 47 height 22
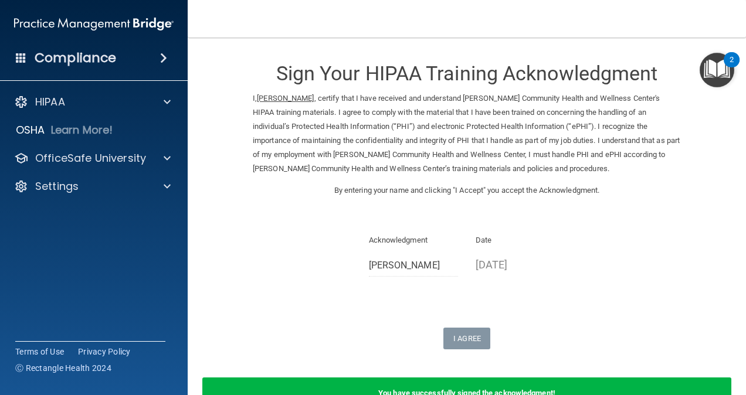
scroll to position [74, 0]
